Goal: Information Seeking & Learning: Understand process/instructions

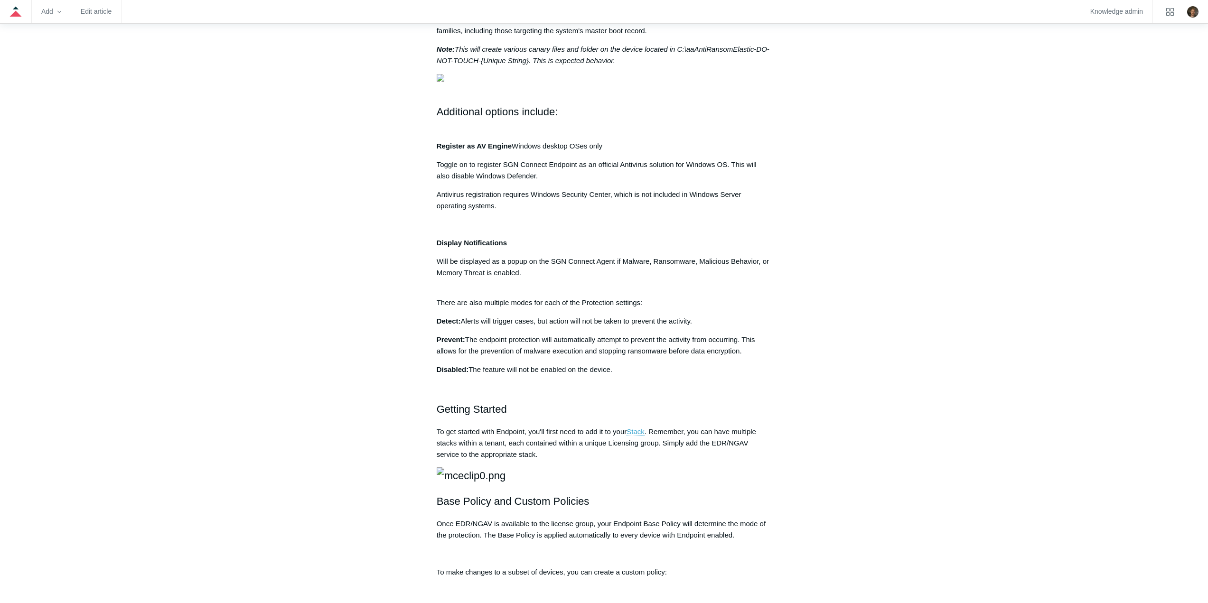
scroll to position [467, 0]
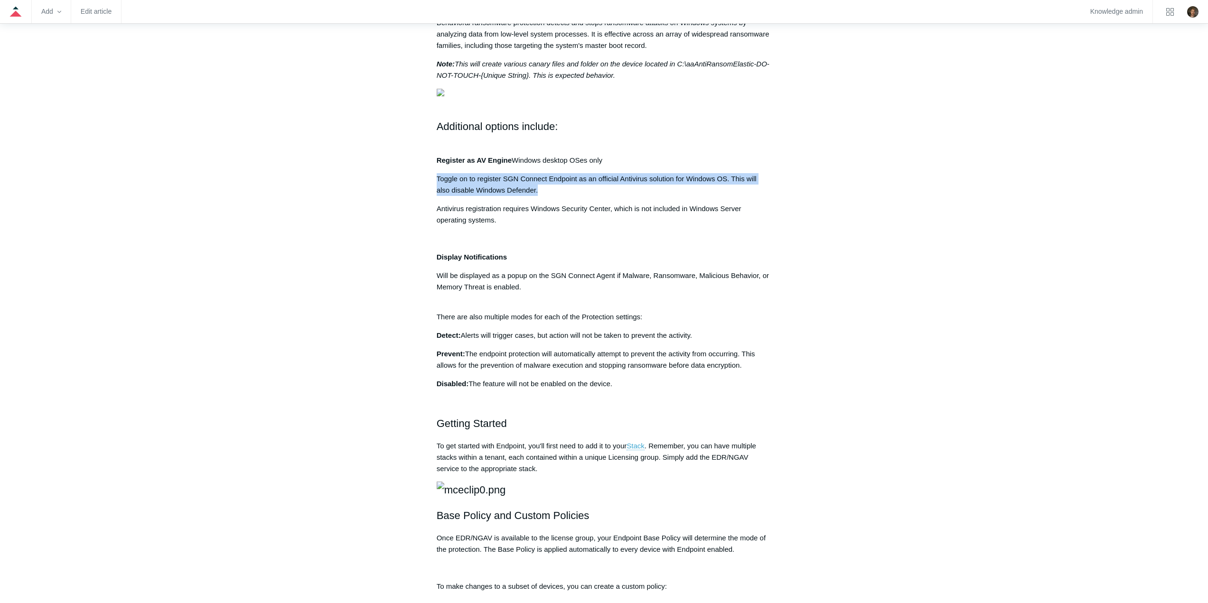
drag, startPoint x: 546, startPoint y: 352, endPoint x: 436, endPoint y: 339, distance: 110.9
click at [437, 196] on p "Toggle on to register SGN Connect Endpoint as an official Antivirus solution fo…" at bounding box center [604, 184] width 335 height 23
click at [558, 196] on p "Toggle on to register SGN Connect Endpoint as an official Antivirus solution fo…" at bounding box center [604, 184] width 335 height 23
click at [610, 359] on div "Our Endpoint Security (EDR/NGAV) delivers detailed, real-time visibility into w…" at bounding box center [604, 241] width 335 height 1065
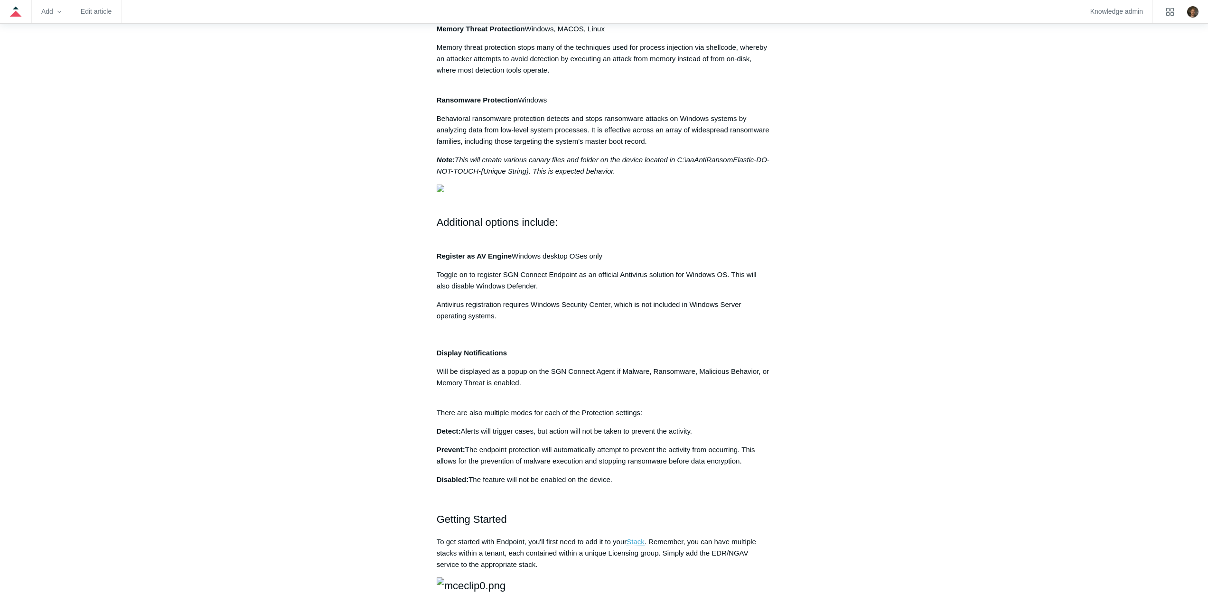
scroll to position [427, 0]
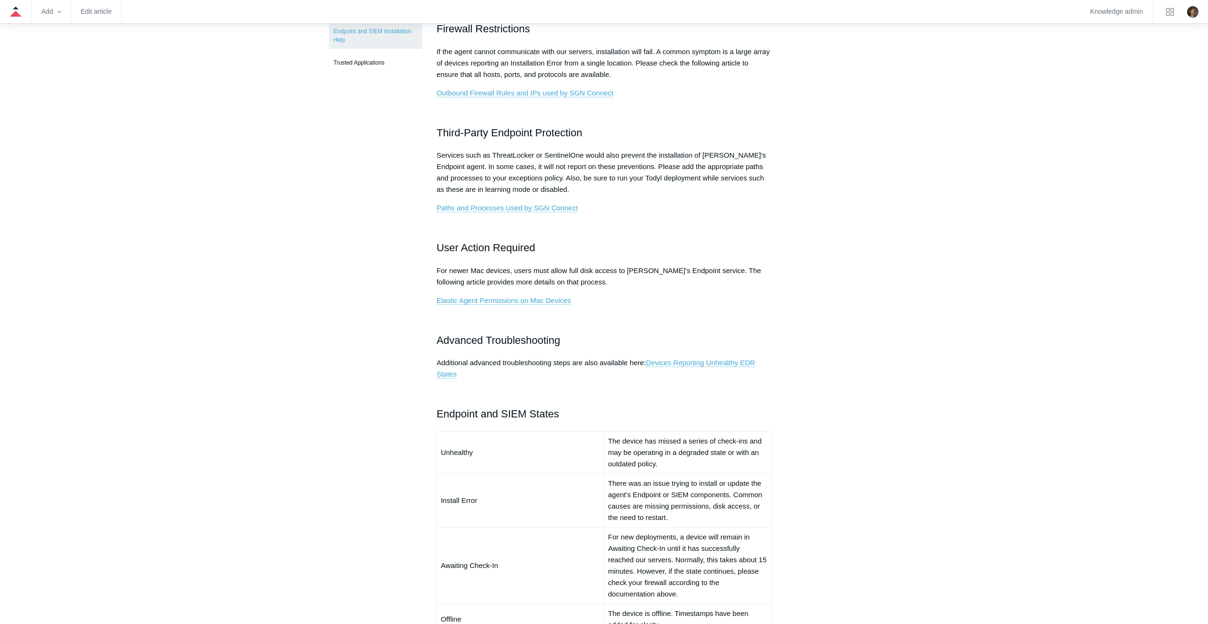
scroll to position [380, 0]
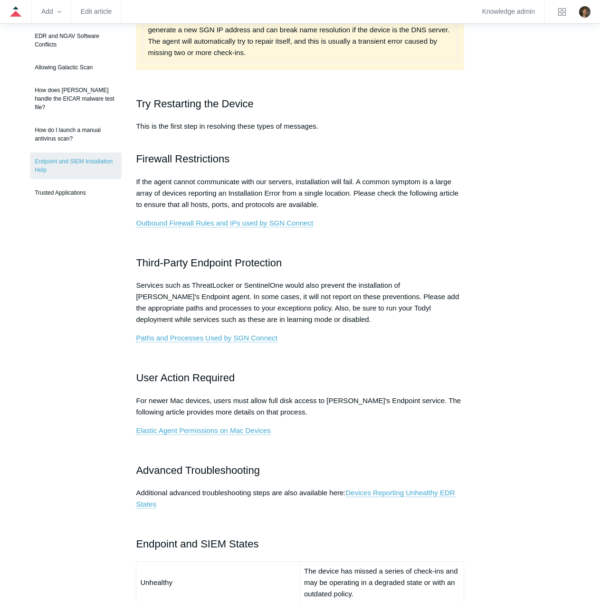
scroll to position [237, 0]
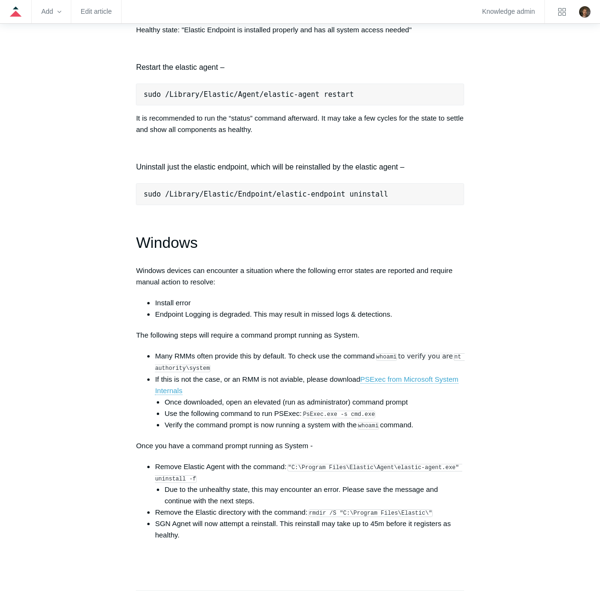
scroll to position [1234, 0]
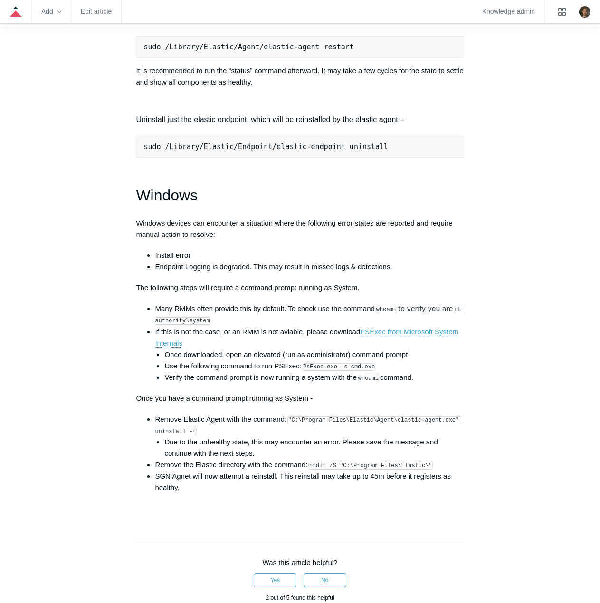
drag, startPoint x: 374, startPoint y: 327, endPoint x: 506, endPoint y: 264, distance: 146.3
